Goal: Find contact information: Find contact information

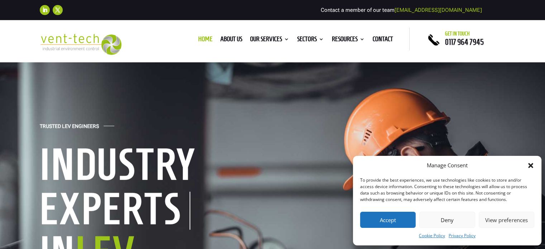
click at [380, 222] on button "Accept" at bounding box center [388, 220] width 56 height 16
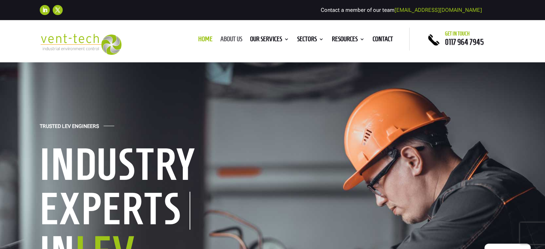
click at [229, 38] on link "About us" at bounding box center [231, 41] width 22 height 8
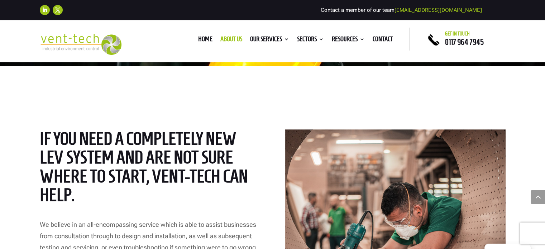
scroll to position [377, 0]
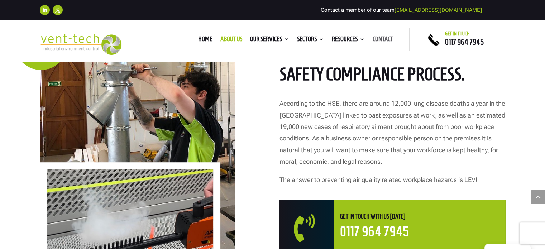
click at [378, 38] on link "Contact" at bounding box center [383, 41] width 20 height 8
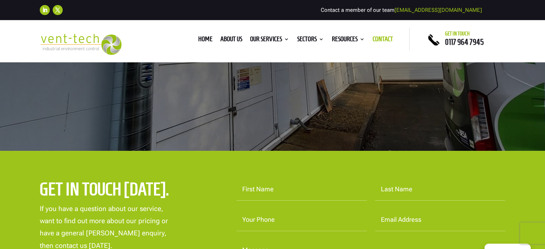
scroll to position [115, 0]
